Goal: Check status

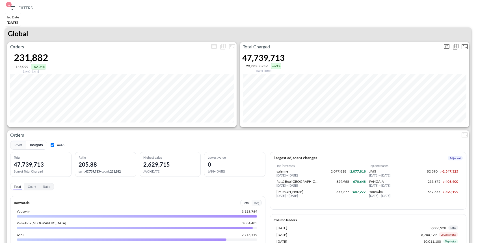
click at [445, 48] on icon "more" at bounding box center [446, 46] width 7 height 7
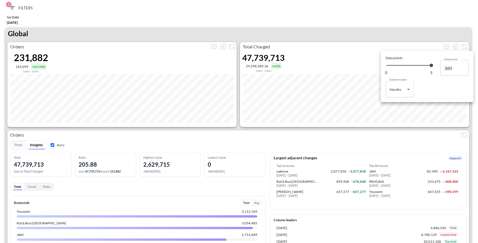
click at [398, 94] on body "BI.P.EYE, Interactive Analytics Dashboards 1 Filters Iso Date [DATE] Global Ord…" at bounding box center [239, 121] width 478 height 243
click at [395, 106] on div "Days" at bounding box center [393, 103] width 7 height 5
type input "Days"
type input "145"
click at [391, 132] on div at bounding box center [239, 121] width 478 height 243
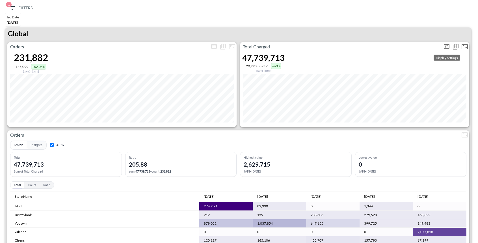
click at [445, 49] on icon "more" at bounding box center [446, 46] width 7 height 7
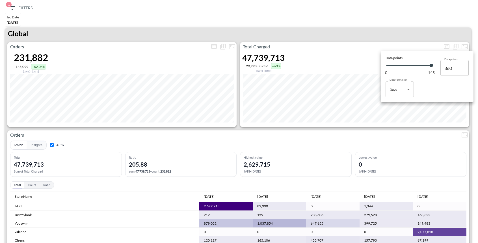
click at [415, 134] on div at bounding box center [239, 121] width 478 height 243
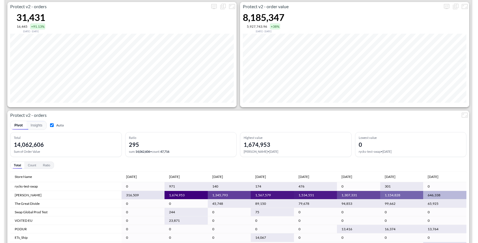
scroll to position [1111, 0]
